Goal: Task Accomplishment & Management: Manage account settings

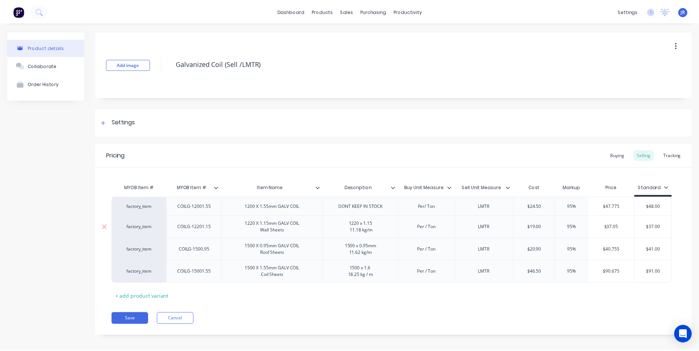
scroll to position [5, 0]
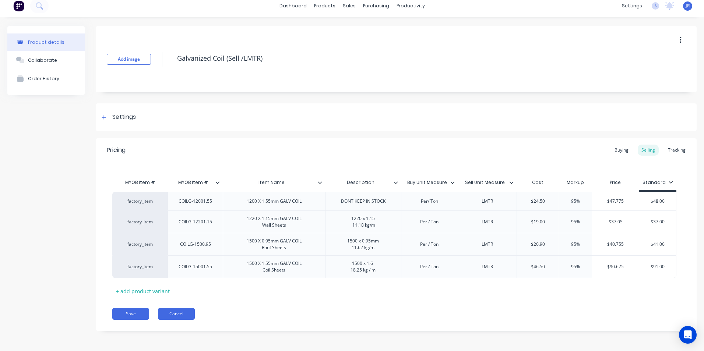
click at [183, 316] on button "Cancel" at bounding box center [176, 314] width 37 height 12
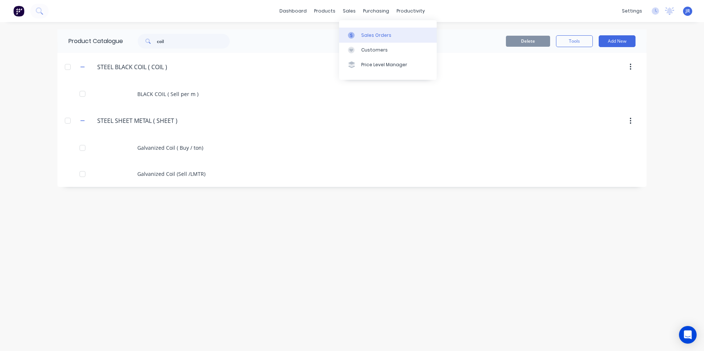
click at [358, 35] on div at bounding box center [353, 35] width 11 height 7
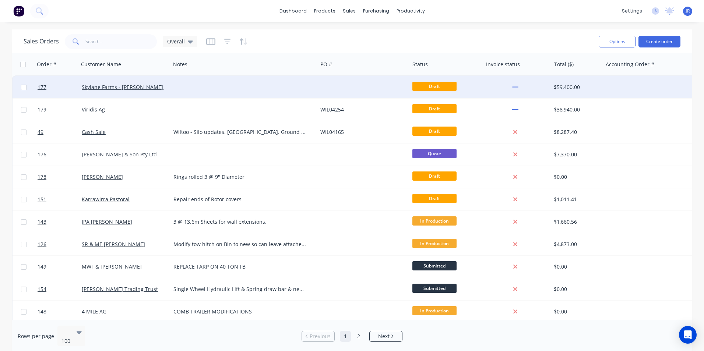
click at [183, 93] on div at bounding box center [244, 87] width 147 height 22
click at [137, 94] on div "Skylane Farms - [PERSON_NAME] Pty Ltd" at bounding box center [125, 87] width 92 height 22
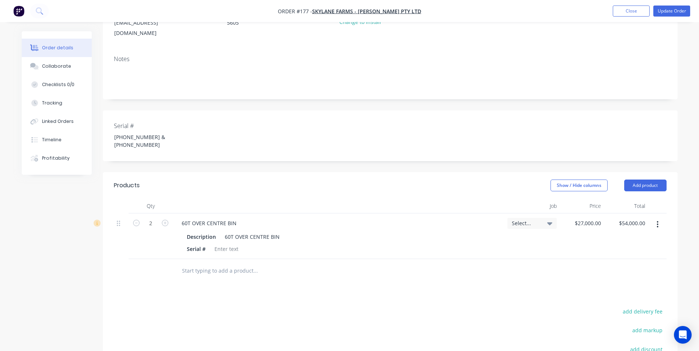
scroll to position [111, 0]
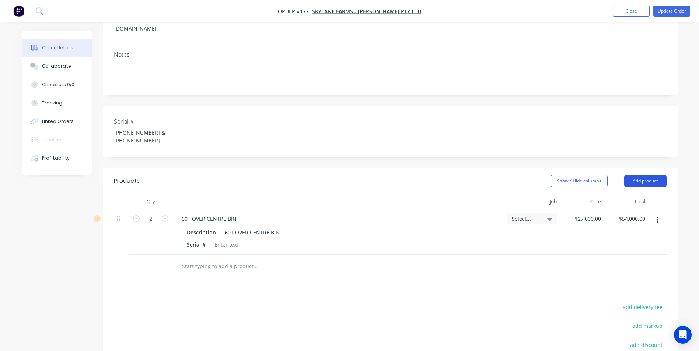
click at [643, 175] on button "Add product" at bounding box center [645, 181] width 42 height 12
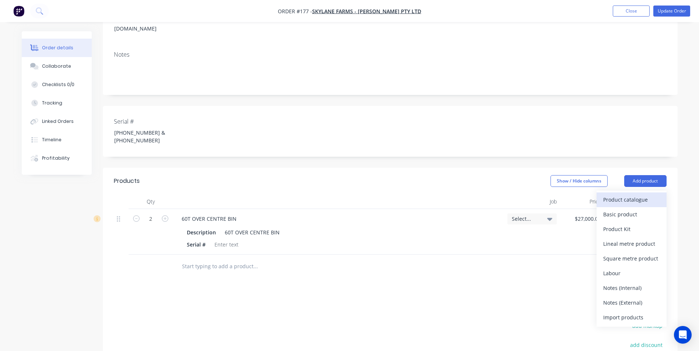
click at [630, 195] on div "Product catalogue" at bounding box center [631, 200] width 57 height 11
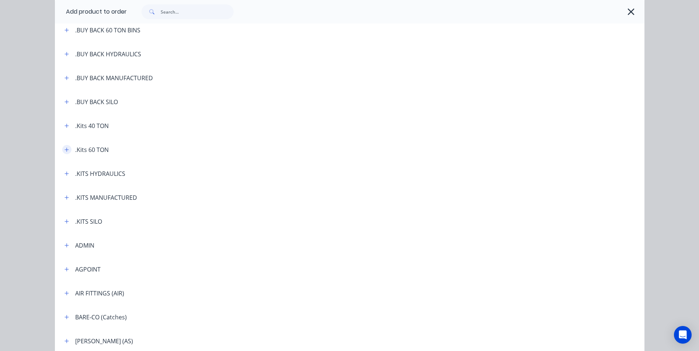
click at [67, 147] on button "button" at bounding box center [66, 149] width 9 height 9
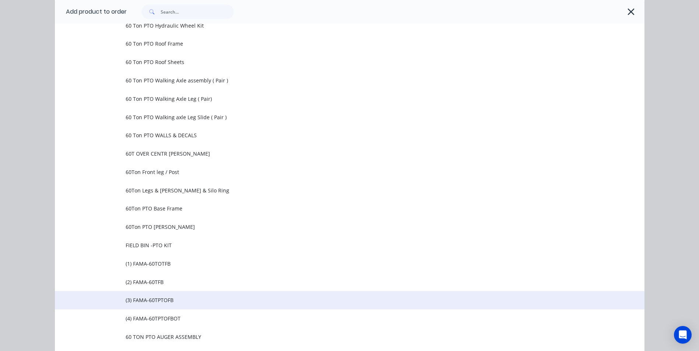
scroll to position [405, 0]
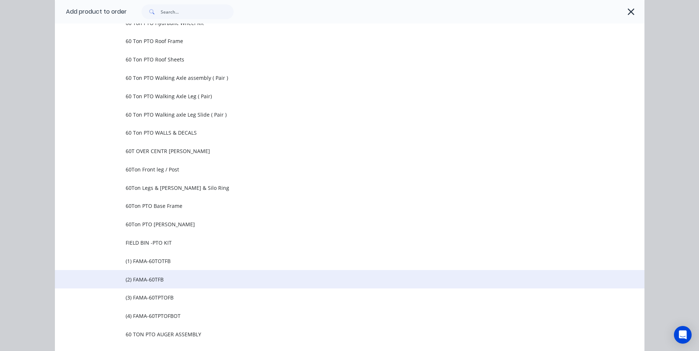
click at [153, 278] on span "(2) FAMA-60TFB" at bounding box center [333, 280] width 415 height 8
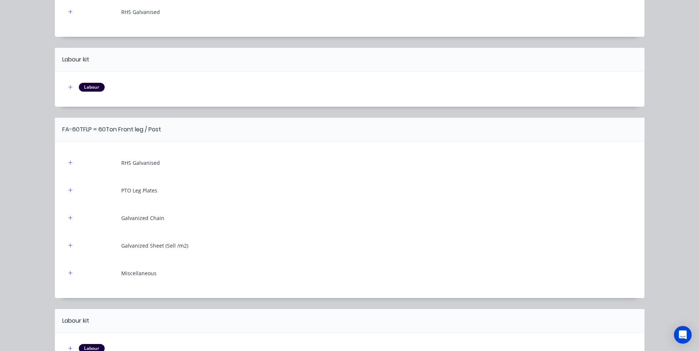
scroll to position [368, 0]
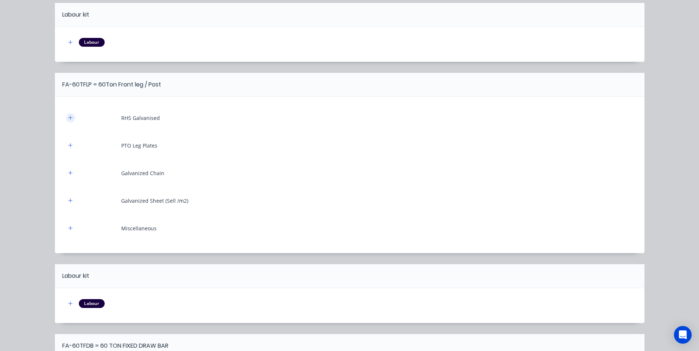
click at [68, 119] on icon "button" at bounding box center [70, 117] width 4 height 5
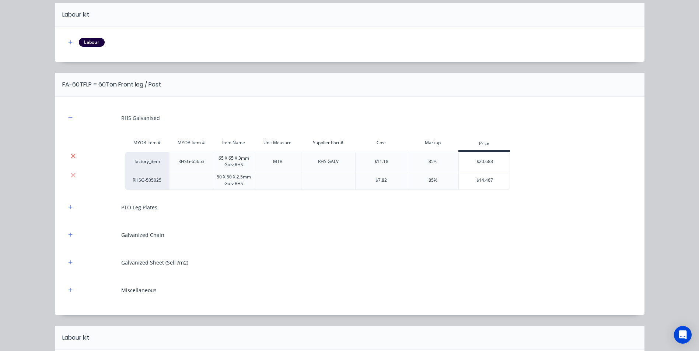
click at [70, 158] on icon at bounding box center [73, 156] width 6 height 7
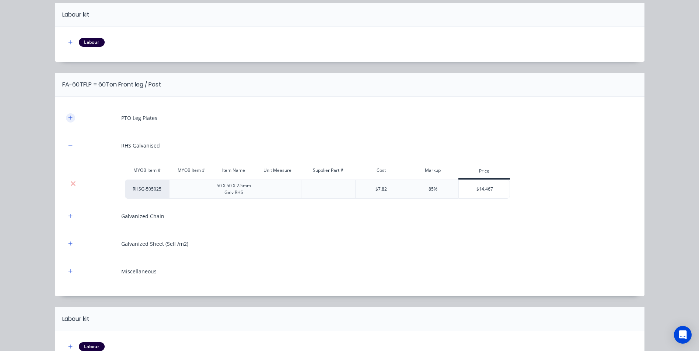
click at [66, 120] on button "button" at bounding box center [70, 117] width 9 height 9
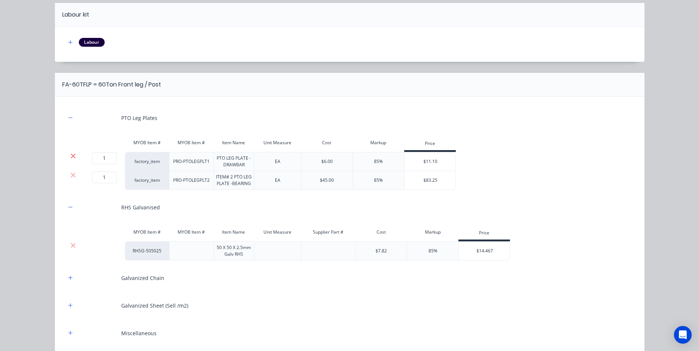
click at [71, 156] on icon at bounding box center [73, 156] width 5 height 5
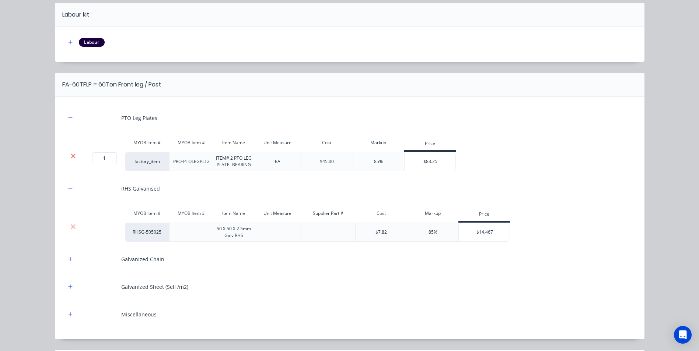
click at [71, 155] on icon at bounding box center [73, 156] width 5 height 5
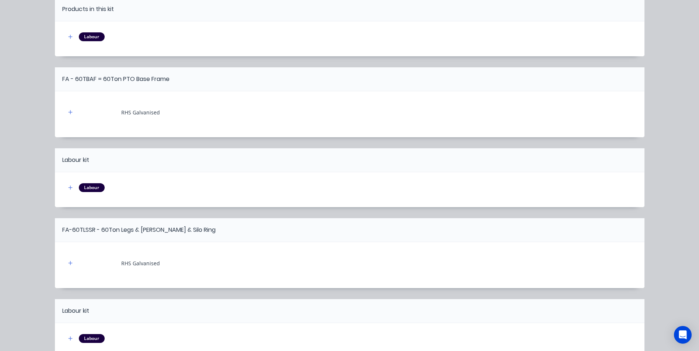
scroll to position [0, 0]
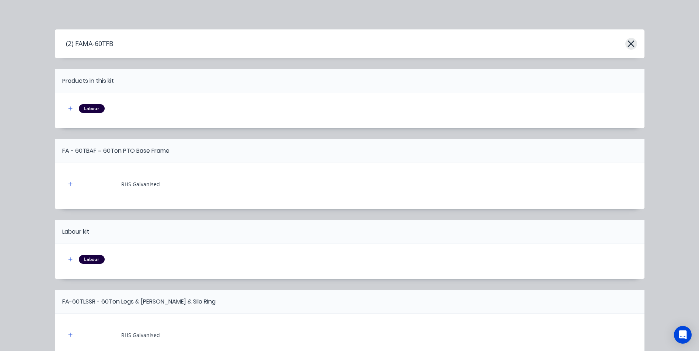
click at [627, 43] on icon "button" at bounding box center [631, 44] width 8 height 10
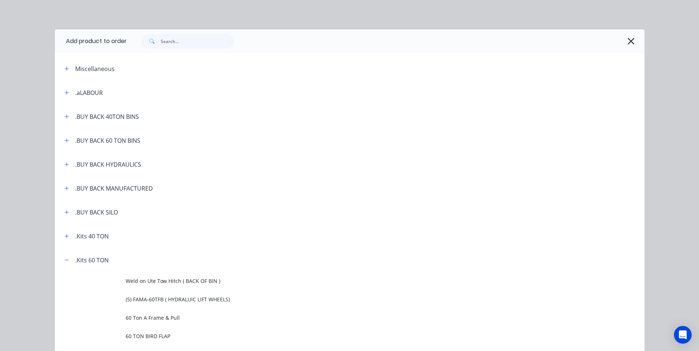
click at [627, 38] on icon "button" at bounding box center [631, 41] width 8 height 10
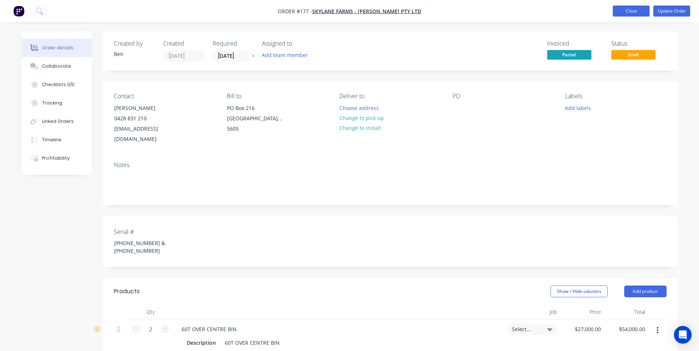
drag, startPoint x: 634, startPoint y: 10, endPoint x: 629, endPoint y: 12, distance: 5.4
click at [634, 10] on button "Close" at bounding box center [631, 11] width 37 height 11
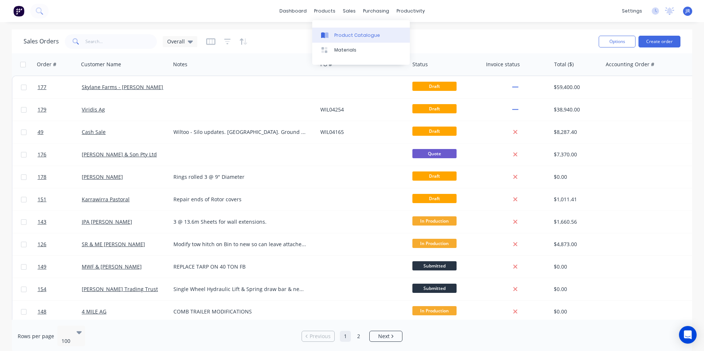
click at [345, 39] on link "Product Catalogue" at bounding box center [361, 35] width 98 height 15
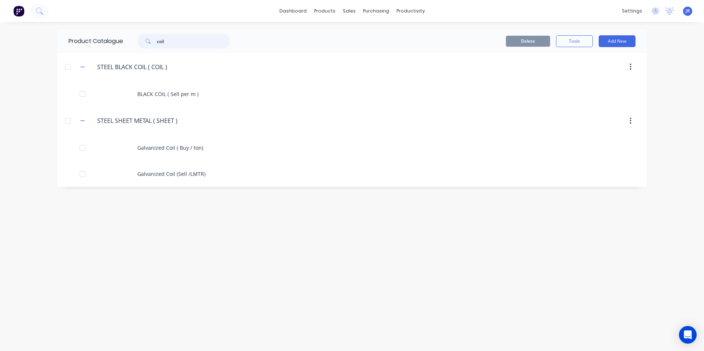
drag, startPoint x: 170, startPoint y: 43, endPoint x: 144, endPoint y: 52, distance: 27.1
click at [144, 52] on div "Product Catalogue coil" at bounding box center [152, 41] width 191 height 24
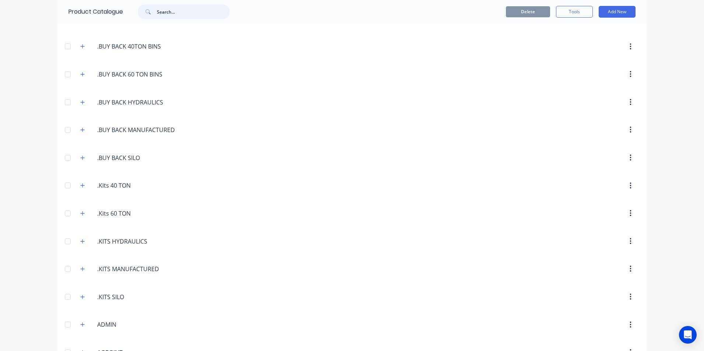
scroll to position [74, 0]
click at [81, 240] on icon "button" at bounding box center [83, 240] width 4 height 4
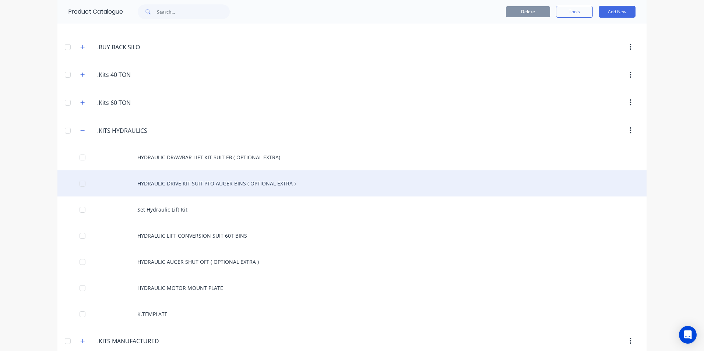
scroll to position [184, 0]
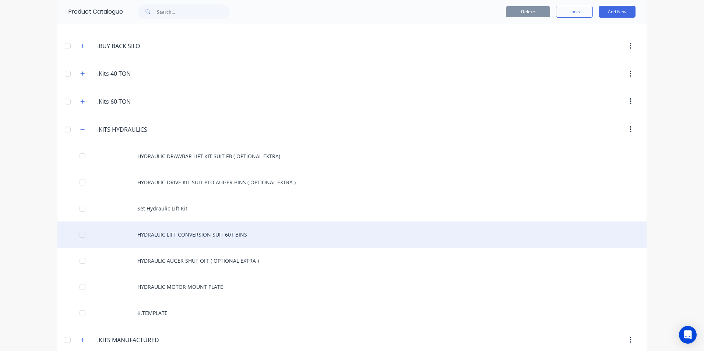
click at [209, 238] on div "HYDRALUIC LIFT CONVERSION SUIT 60T BINS" at bounding box center [351, 235] width 589 height 26
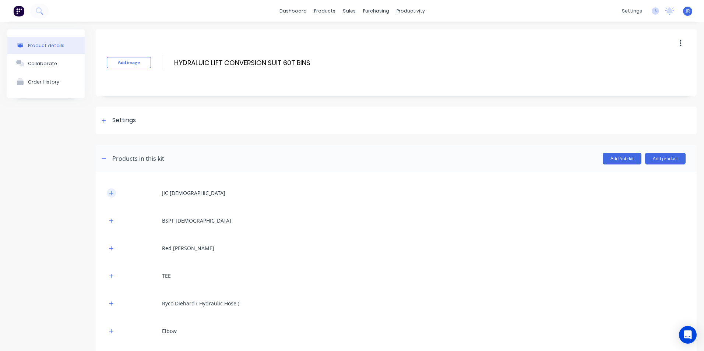
click at [108, 194] on button "button" at bounding box center [111, 193] width 9 height 9
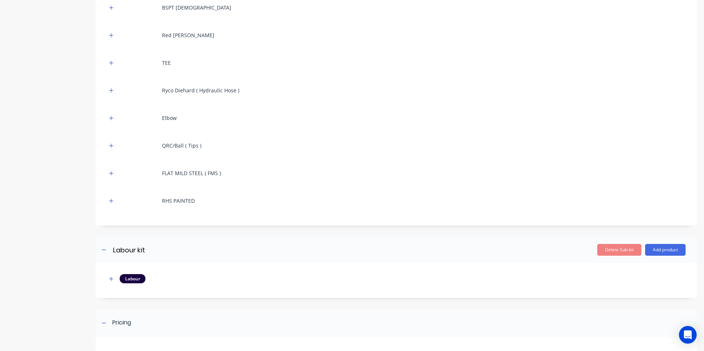
scroll to position [257, 0]
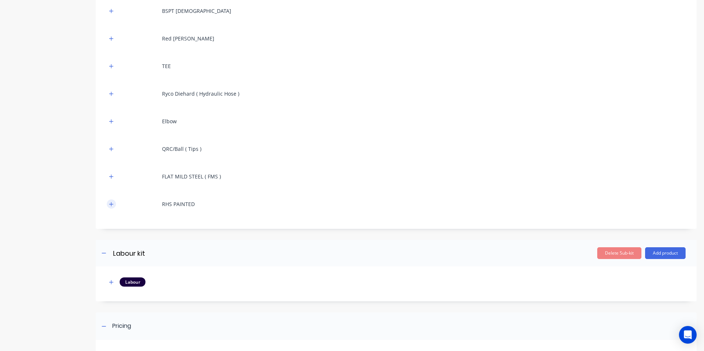
click at [110, 203] on icon "button" at bounding box center [111, 204] width 4 height 5
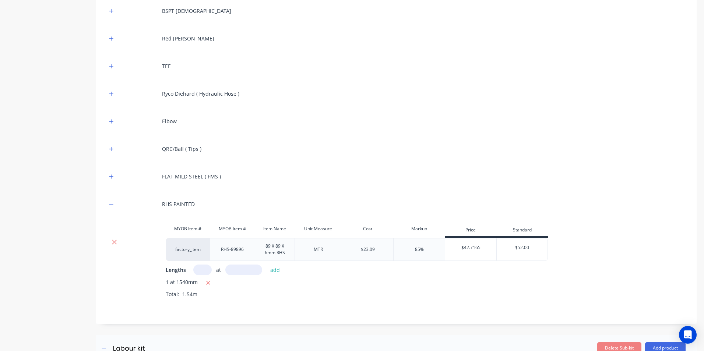
click at [119, 180] on div "FLAT MILD STEEL ( FMS )" at bounding box center [396, 177] width 579 height 20
click at [113, 178] on icon "button" at bounding box center [111, 176] width 4 height 5
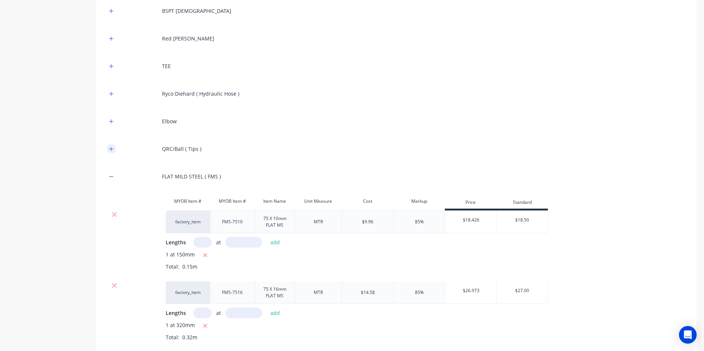
click at [112, 151] on icon "button" at bounding box center [111, 149] width 4 height 5
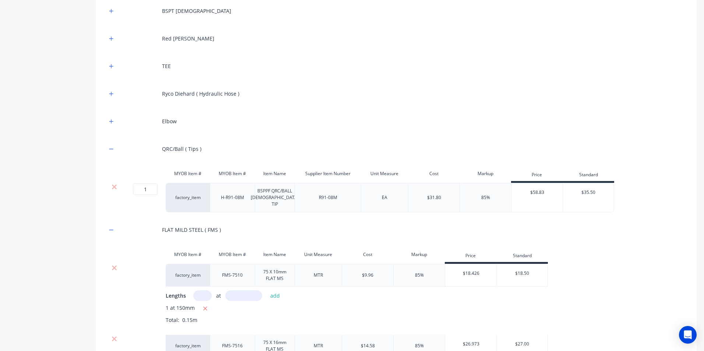
click at [115, 125] on div at bounding box center [111, 121] width 9 height 9
click at [114, 122] on button "button" at bounding box center [111, 121] width 9 height 9
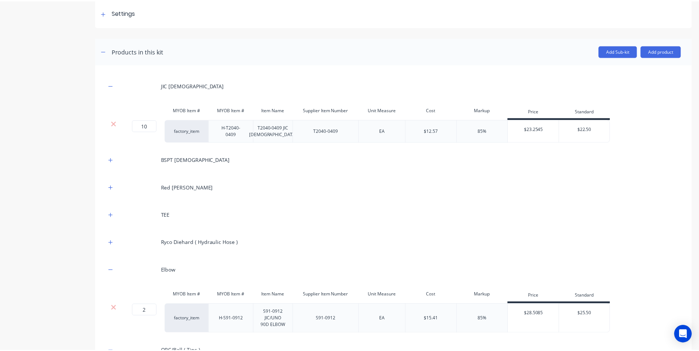
scroll to position [0, 0]
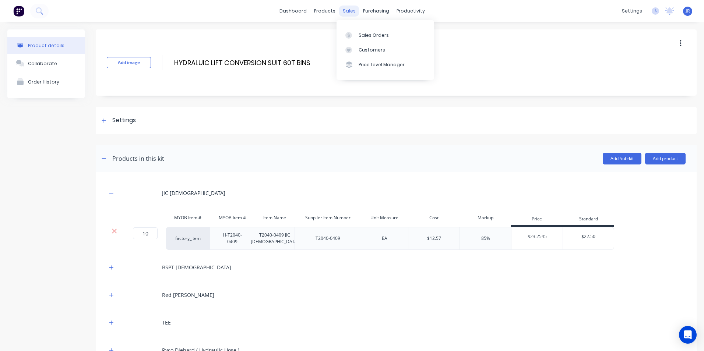
click at [350, 9] on div "sales" at bounding box center [349, 11] width 20 height 11
click at [364, 33] on div "Sales Orders" at bounding box center [374, 35] width 30 height 7
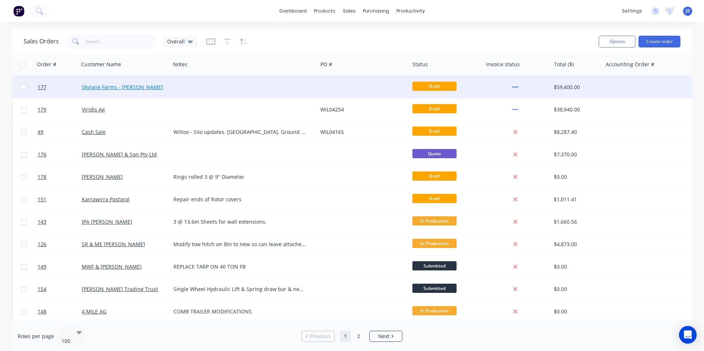
click at [151, 88] on link "Skylane Farms - [PERSON_NAME] Pty Ltd" at bounding box center [131, 87] width 99 height 7
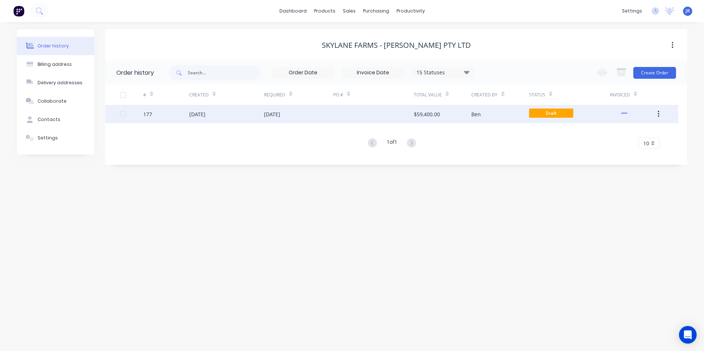
click at [215, 119] on div "[DATE]" at bounding box center [226, 114] width 75 height 18
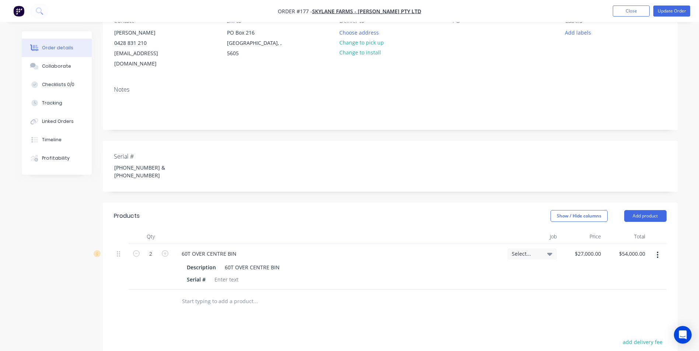
scroll to position [111, 0]
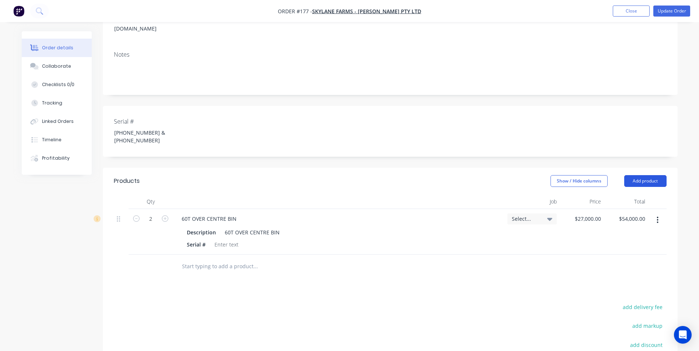
click at [642, 175] on button "Add product" at bounding box center [645, 181] width 42 height 12
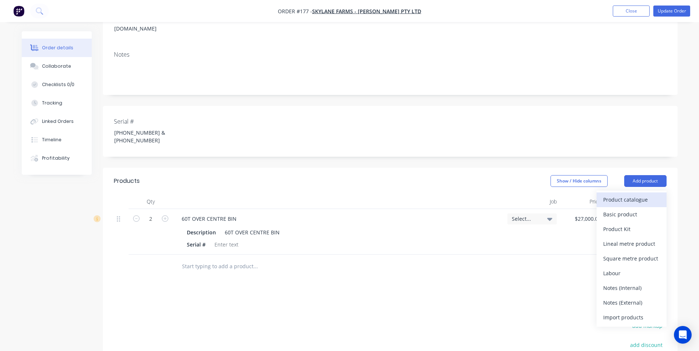
click at [639, 195] on div "Product catalogue" at bounding box center [631, 200] width 57 height 11
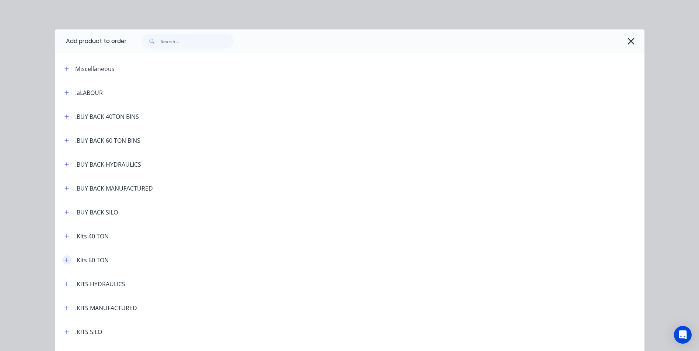
click at [64, 258] on icon "button" at bounding box center [66, 260] width 4 height 5
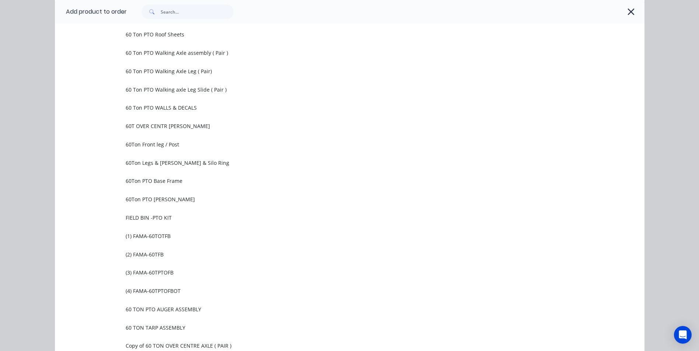
scroll to position [553, 0]
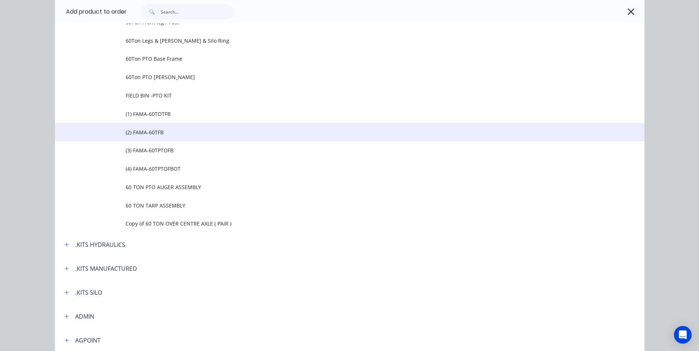
click at [154, 130] on span "(2) FAMA-60TFB" at bounding box center [333, 133] width 415 height 8
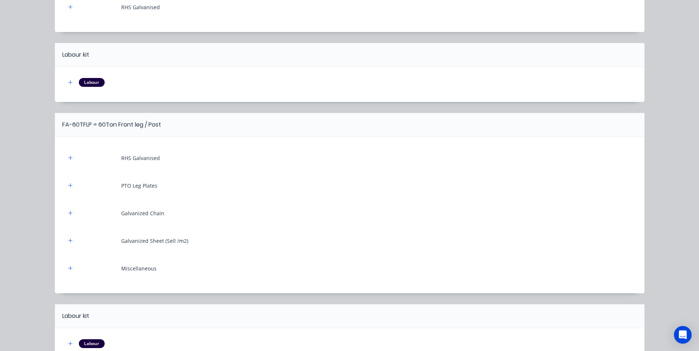
scroll to position [368, 0]
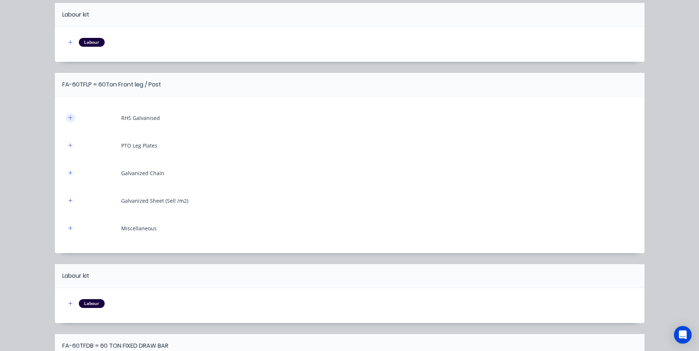
click at [68, 118] on icon "button" at bounding box center [70, 117] width 4 height 5
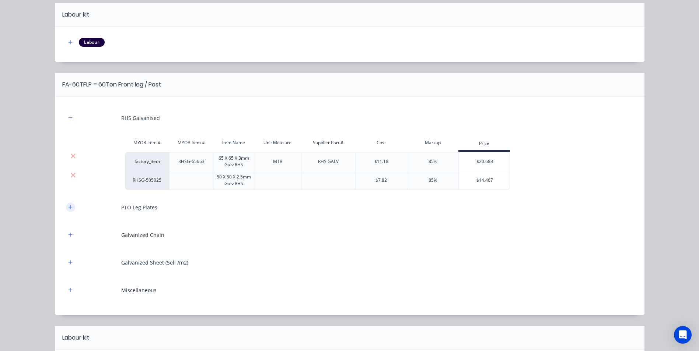
click at [69, 206] on icon "button" at bounding box center [70, 207] width 4 height 5
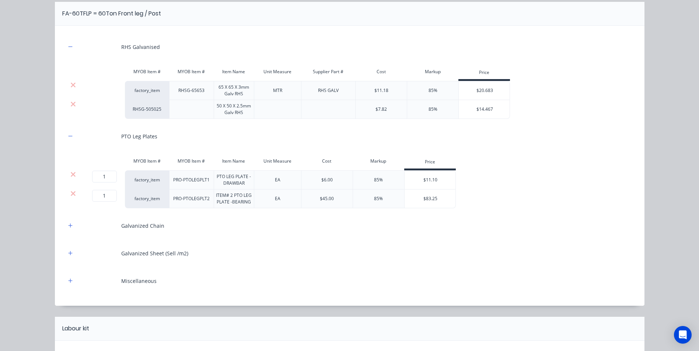
scroll to position [442, 0]
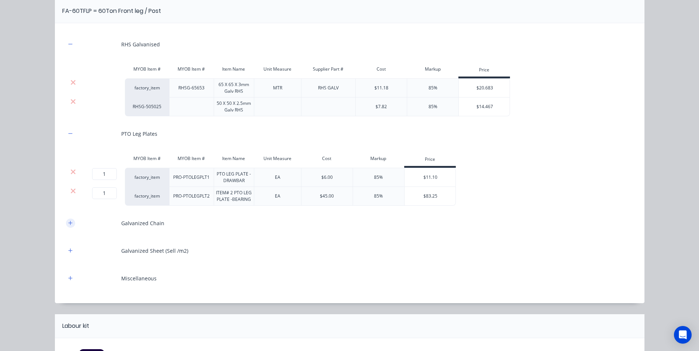
click at [68, 223] on icon "button" at bounding box center [70, 223] width 4 height 5
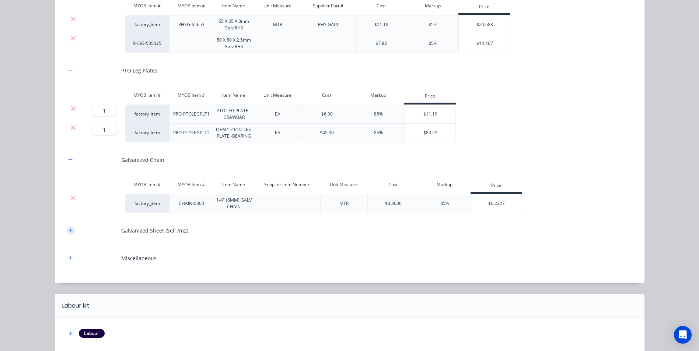
scroll to position [516, 0]
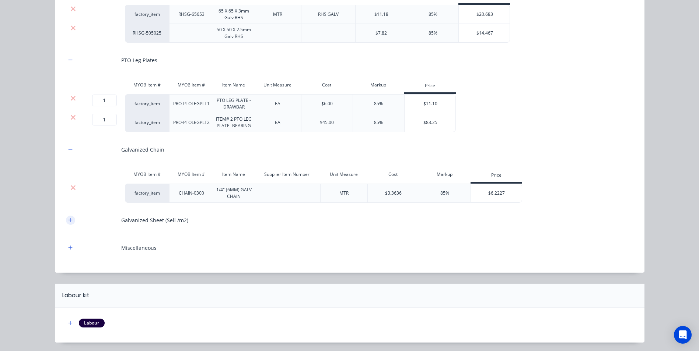
click at [70, 220] on icon "button" at bounding box center [70, 220] width 4 height 5
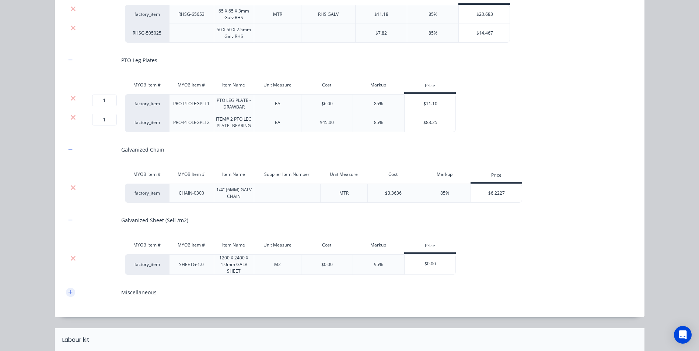
click at [68, 292] on icon "button" at bounding box center [70, 292] width 4 height 5
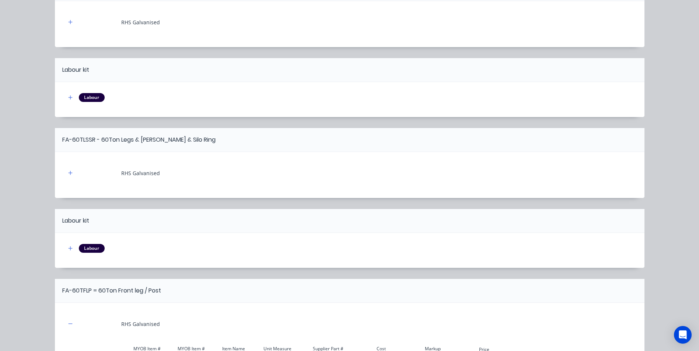
scroll to position [0, 0]
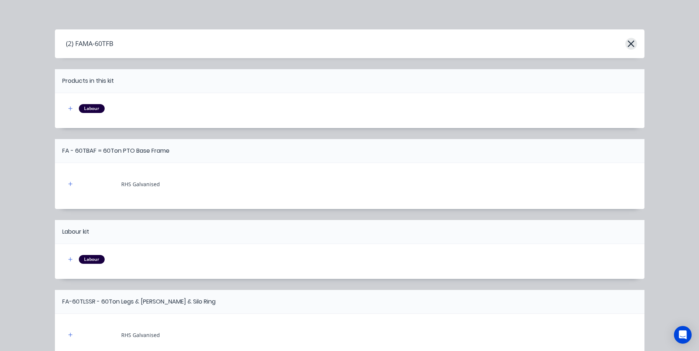
click at [627, 44] on icon "button" at bounding box center [631, 44] width 8 height 10
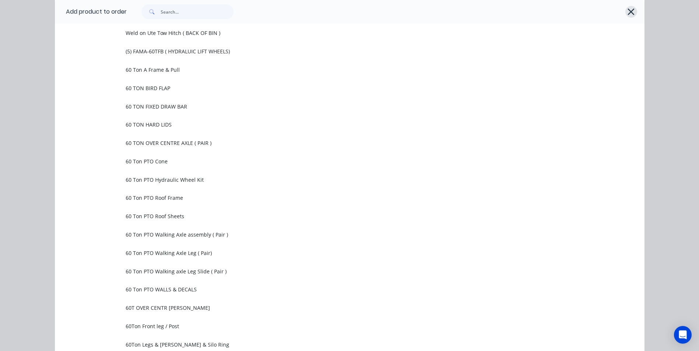
click at [630, 10] on icon "button" at bounding box center [631, 11] width 7 height 7
